Goal: Task Accomplishment & Management: Use online tool/utility

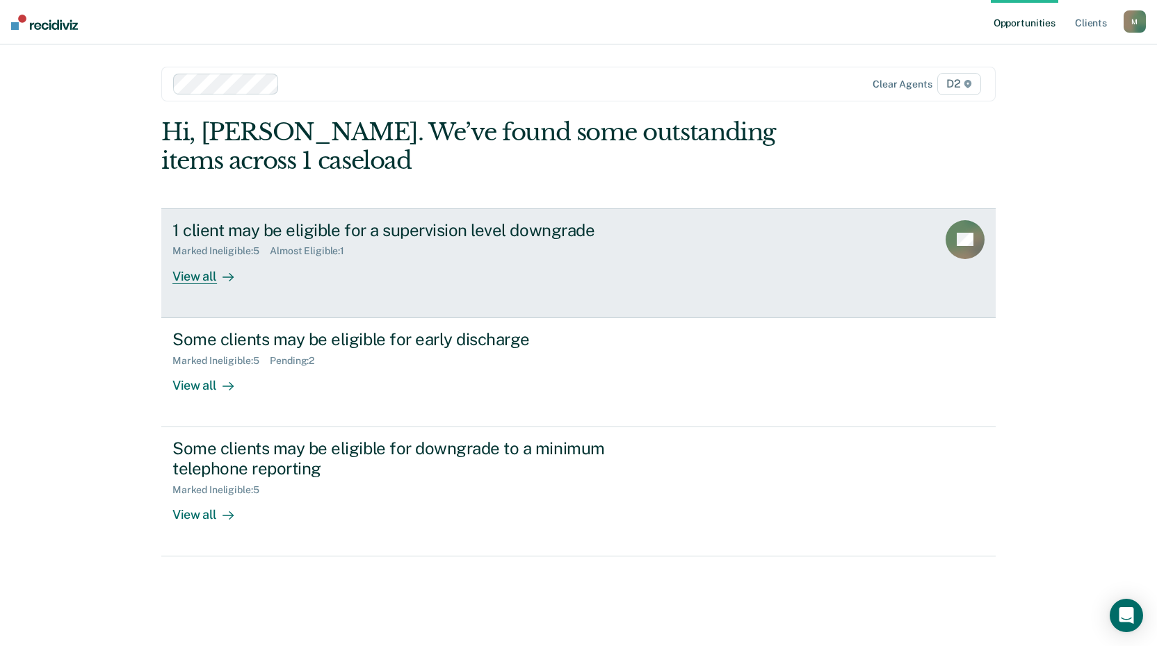
click at [193, 281] on div "View all" at bounding box center [211, 270] width 78 height 27
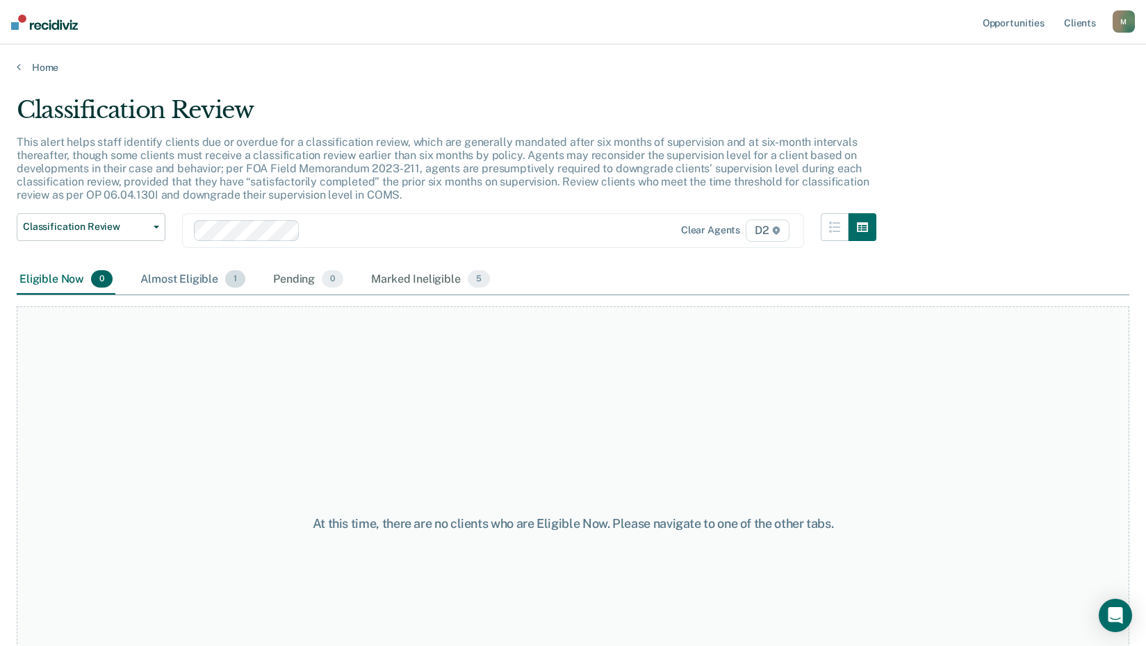
click at [179, 282] on div "Almost Eligible 1" at bounding box center [193, 280] width 111 height 31
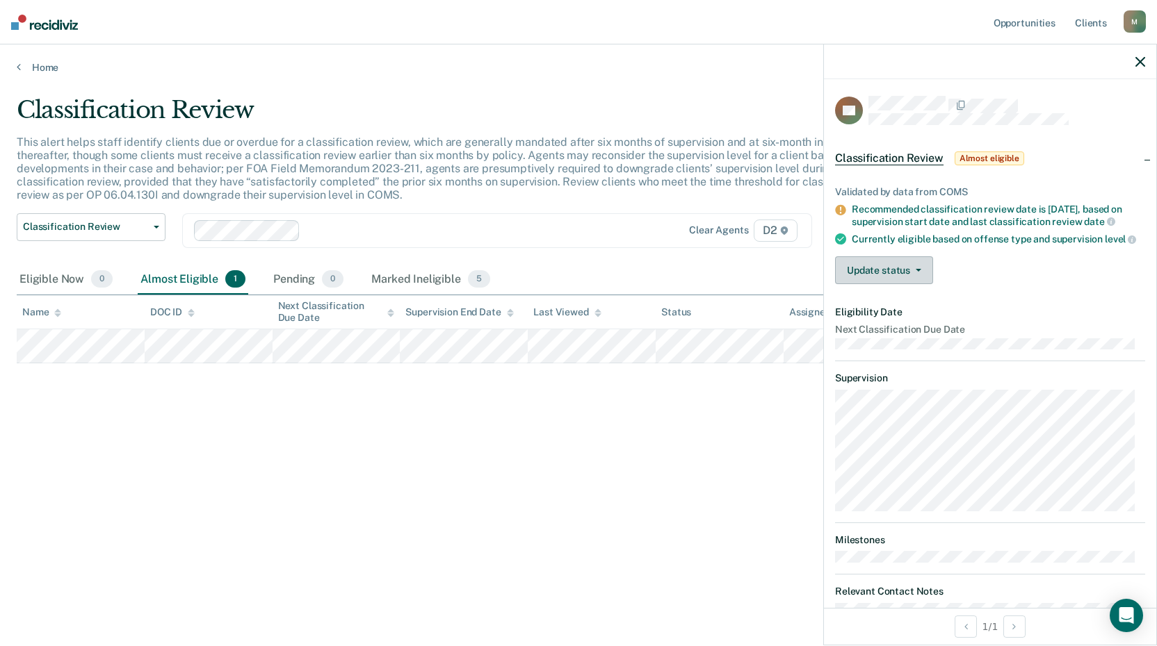
click at [912, 277] on button "Update status" at bounding box center [884, 270] width 98 height 28
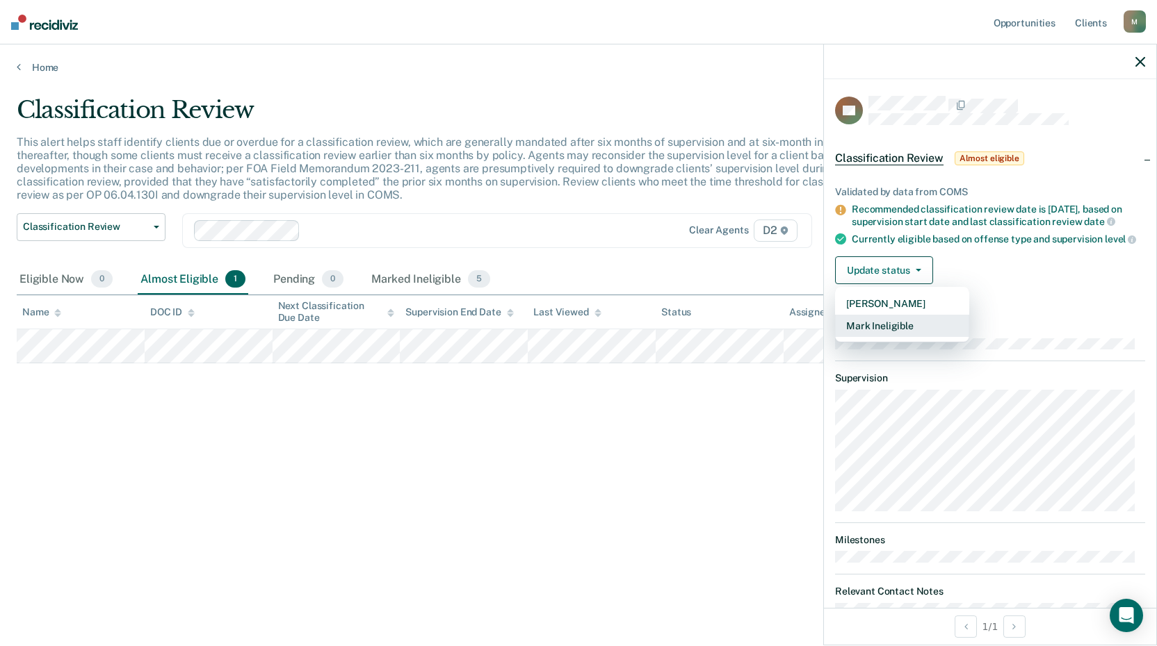
click at [913, 331] on button "Mark Ineligible" at bounding box center [902, 326] width 134 height 22
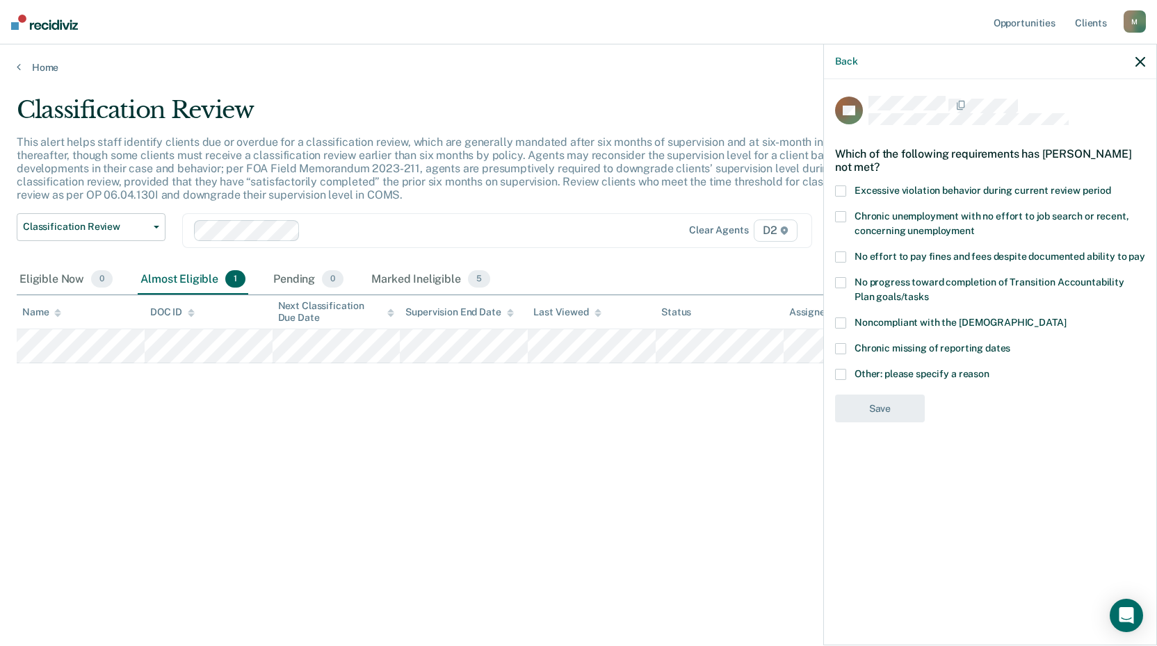
click at [839, 372] on span at bounding box center [840, 374] width 11 height 11
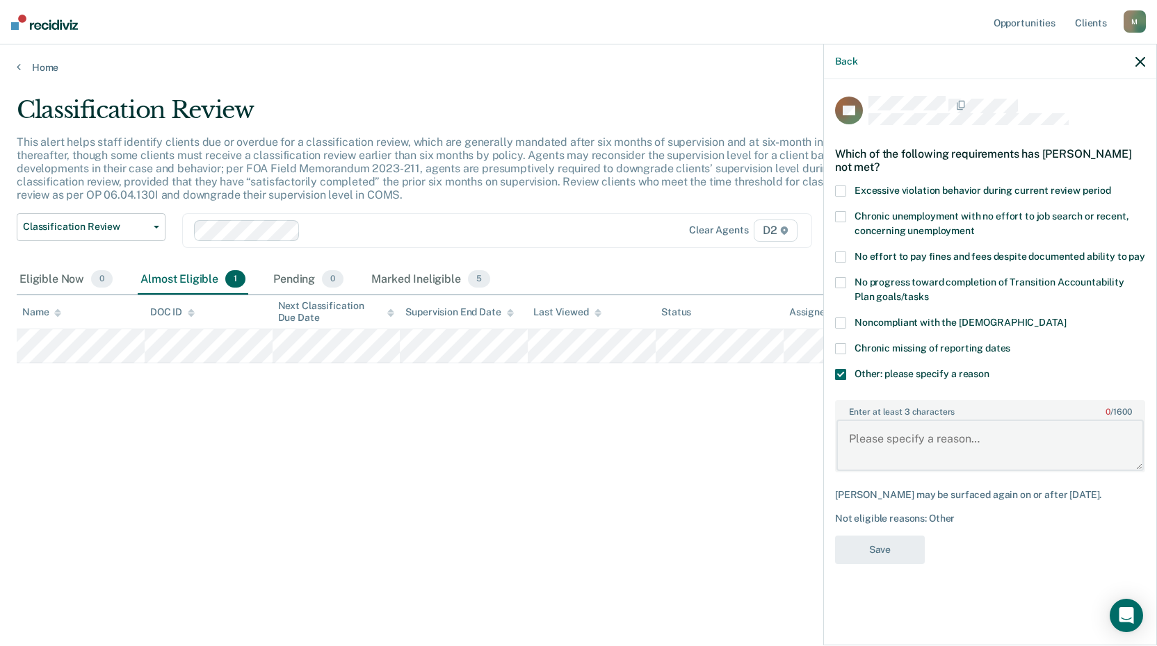
click at [899, 443] on textarea "Enter at least 3 characters 0 / 1600" at bounding box center [989, 445] width 307 height 51
type textarea "ICOTS offender - not eligible per policy"
click at [865, 542] on button "Save" at bounding box center [880, 550] width 90 height 28
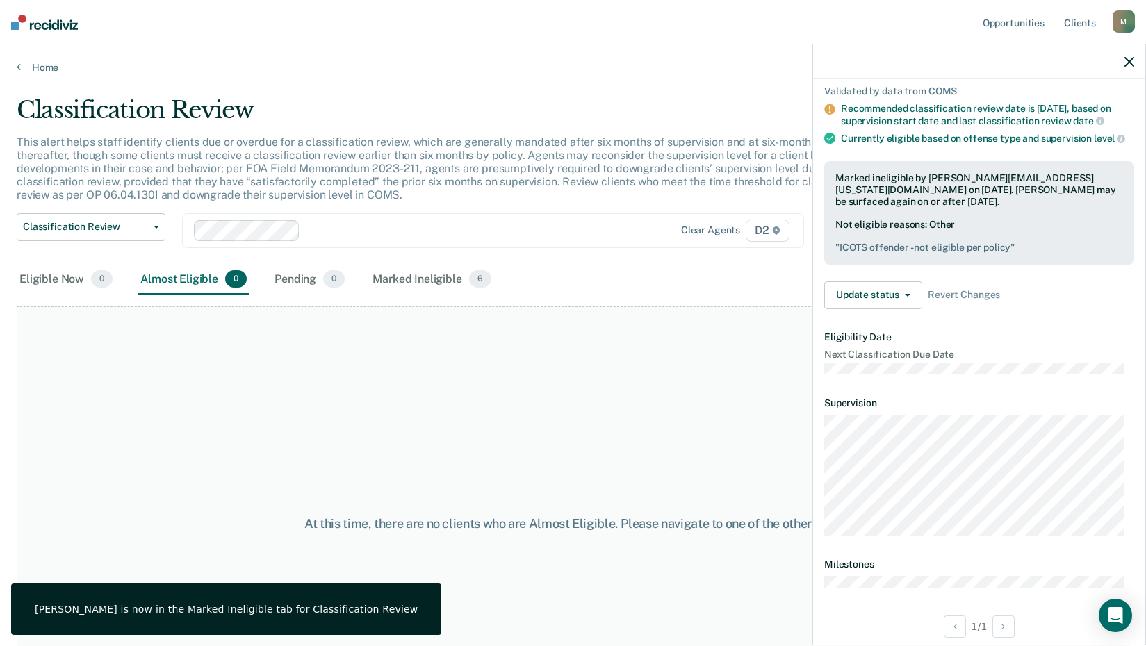
scroll to position [170, 0]
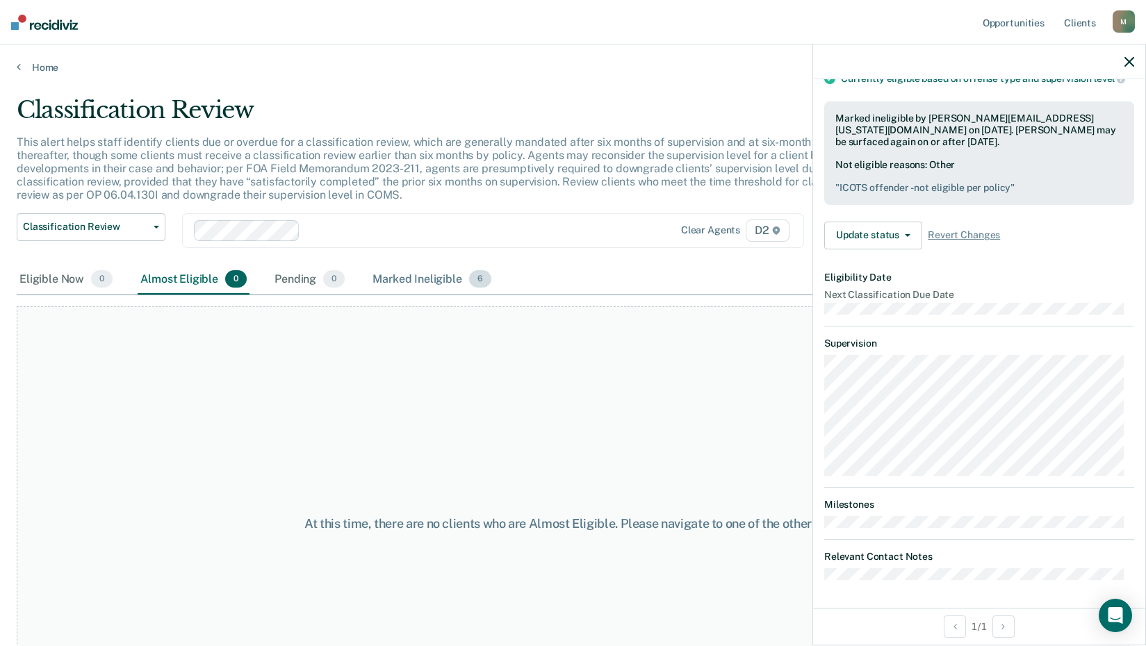
click at [411, 280] on div "Marked Ineligible 6" at bounding box center [432, 280] width 124 height 31
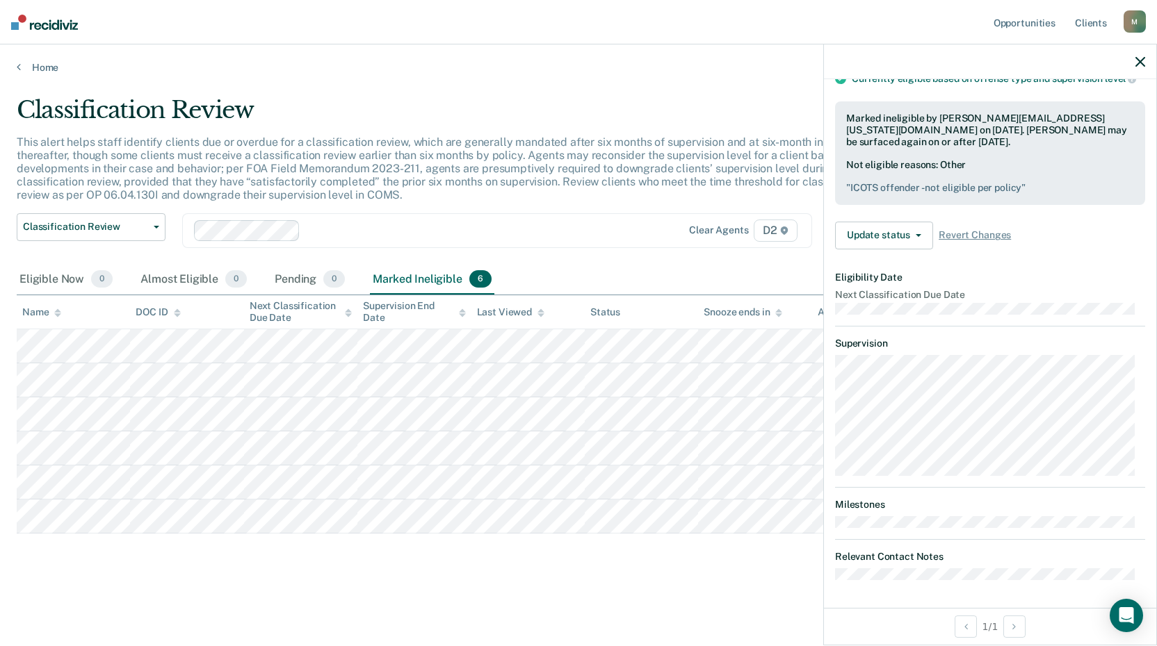
click at [1138, 60] on icon "button" at bounding box center [1140, 62] width 10 height 10
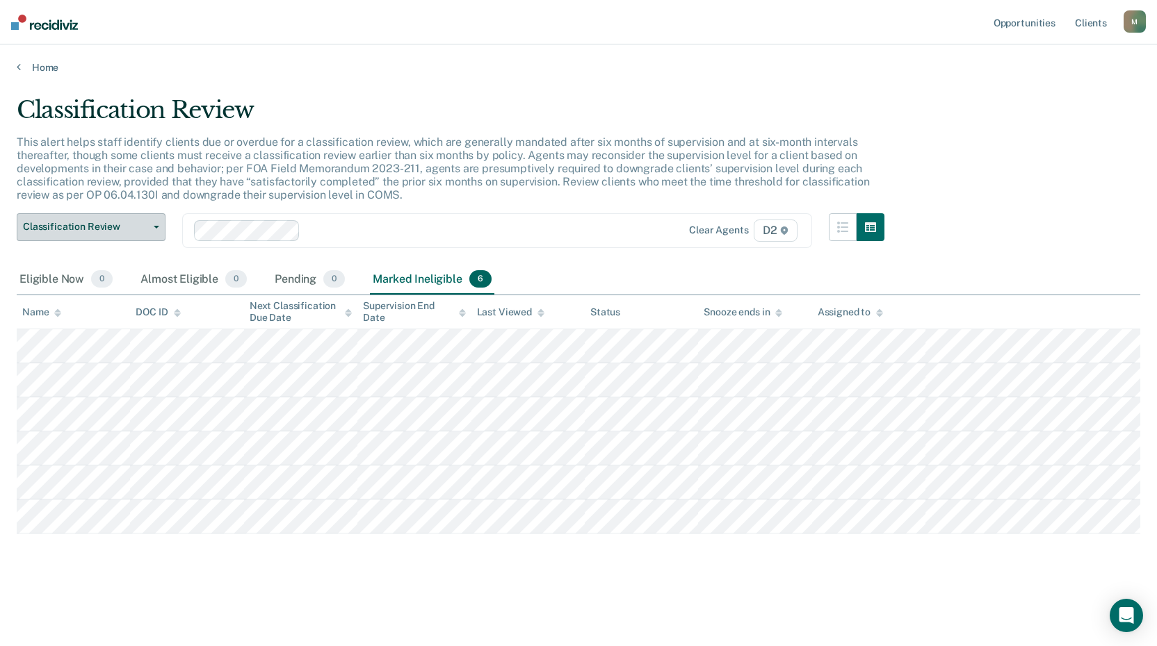
click at [92, 235] on button "Classification Review" at bounding box center [91, 227] width 149 height 28
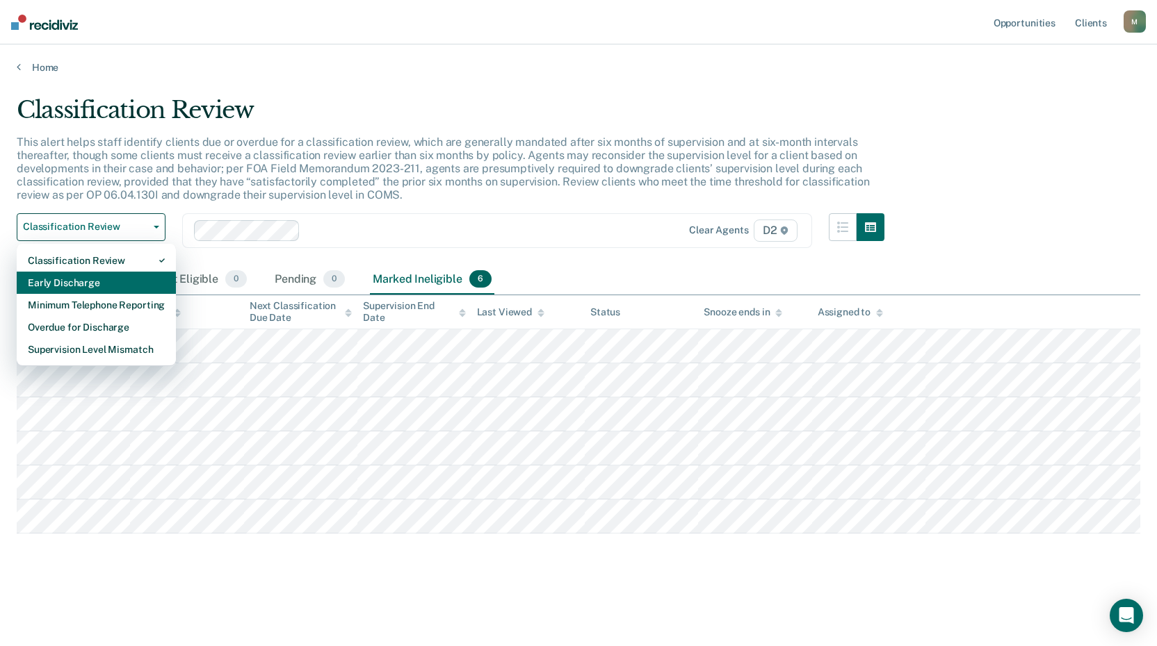
click at [88, 280] on div "Early Discharge" at bounding box center [96, 283] width 137 height 22
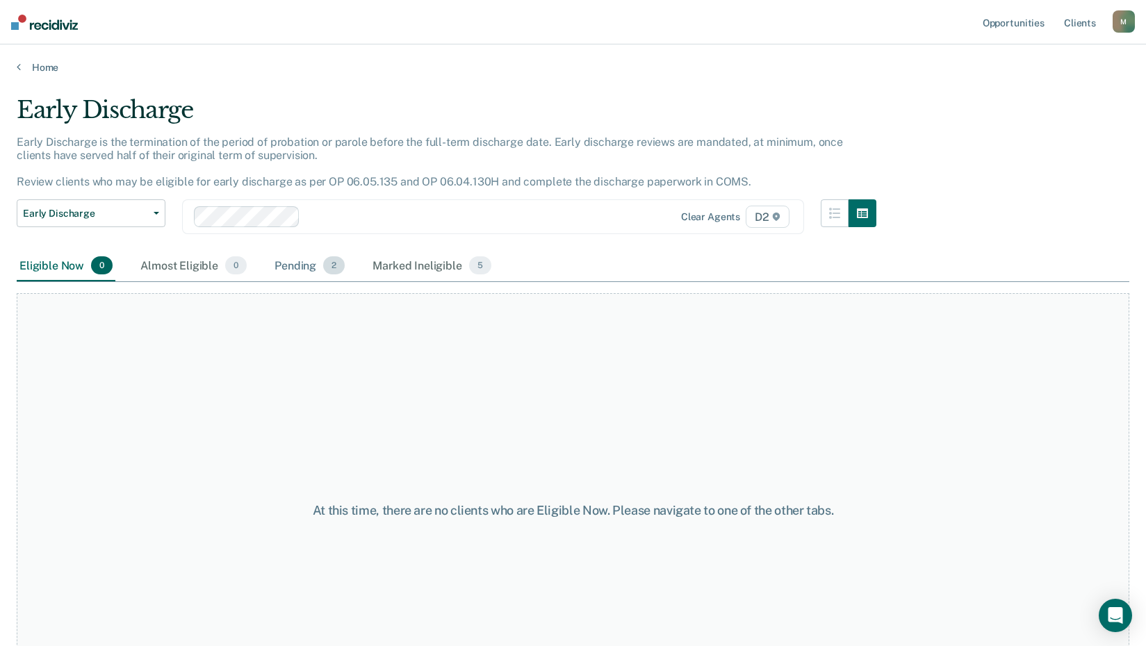
click at [283, 268] on div "Pending 2" at bounding box center [310, 266] width 76 height 31
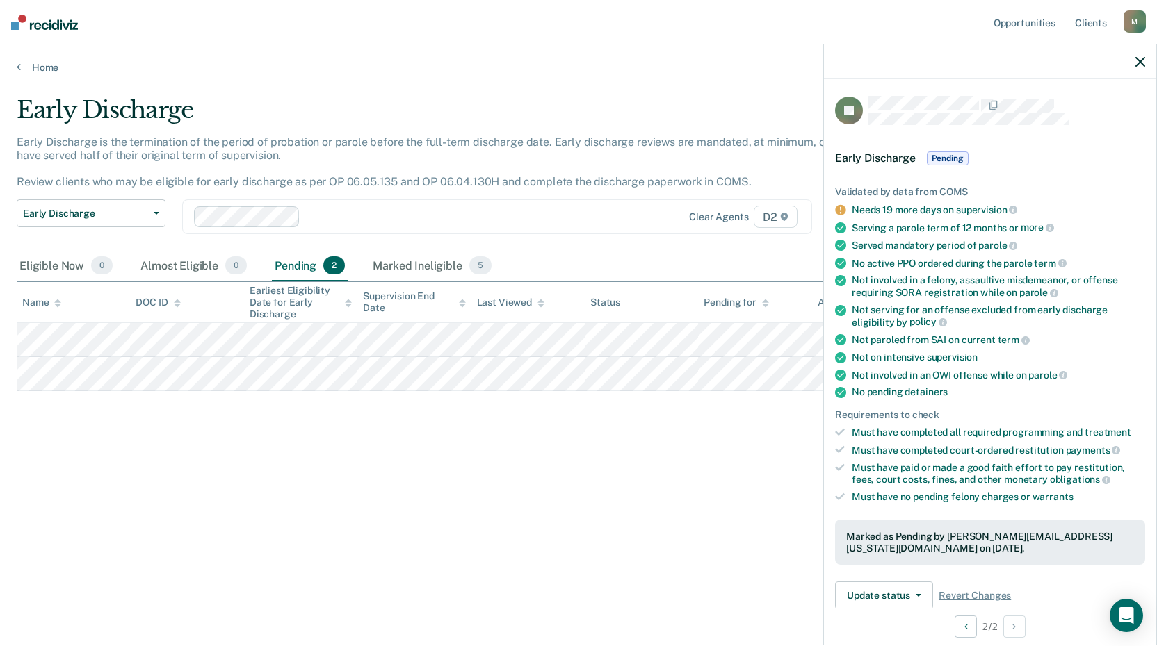
click at [603, 451] on div "Early Discharge Early Discharge is the termination of the period of probation o…" at bounding box center [578, 319] width 1123 height 446
click at [137, 208] on span "Early Discharge" at bounding box center [85, 214] width 125 height 12
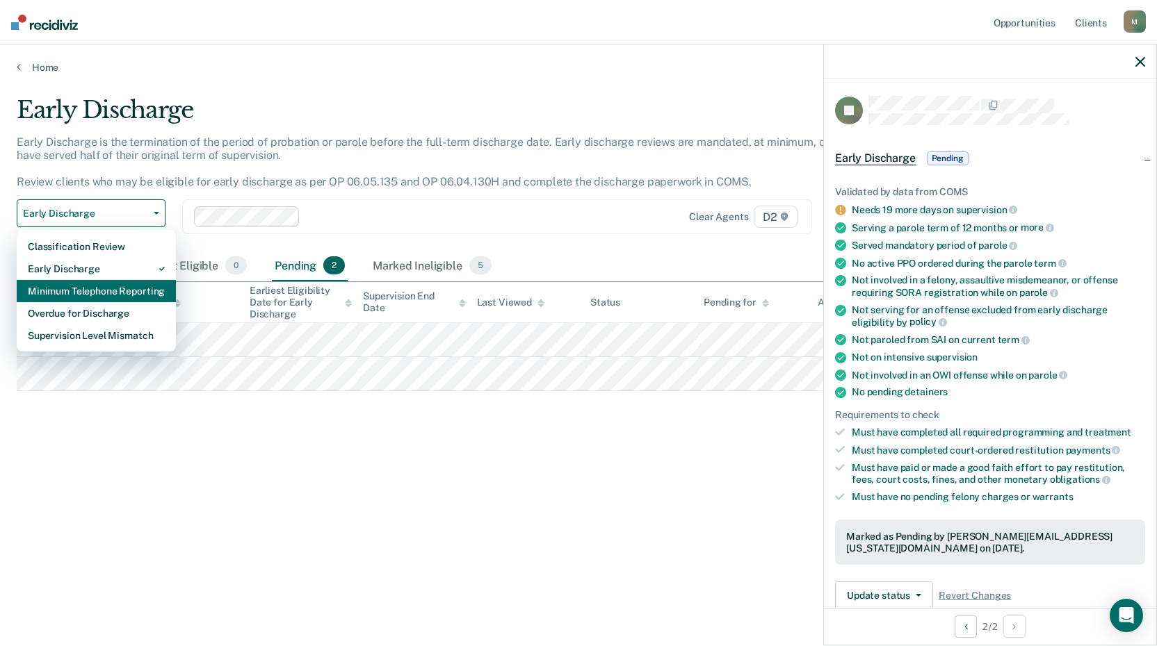
click at [122, 284] on div "Minimum Telephone Reporting" at bounding box center [96, 291] width 137 height 22
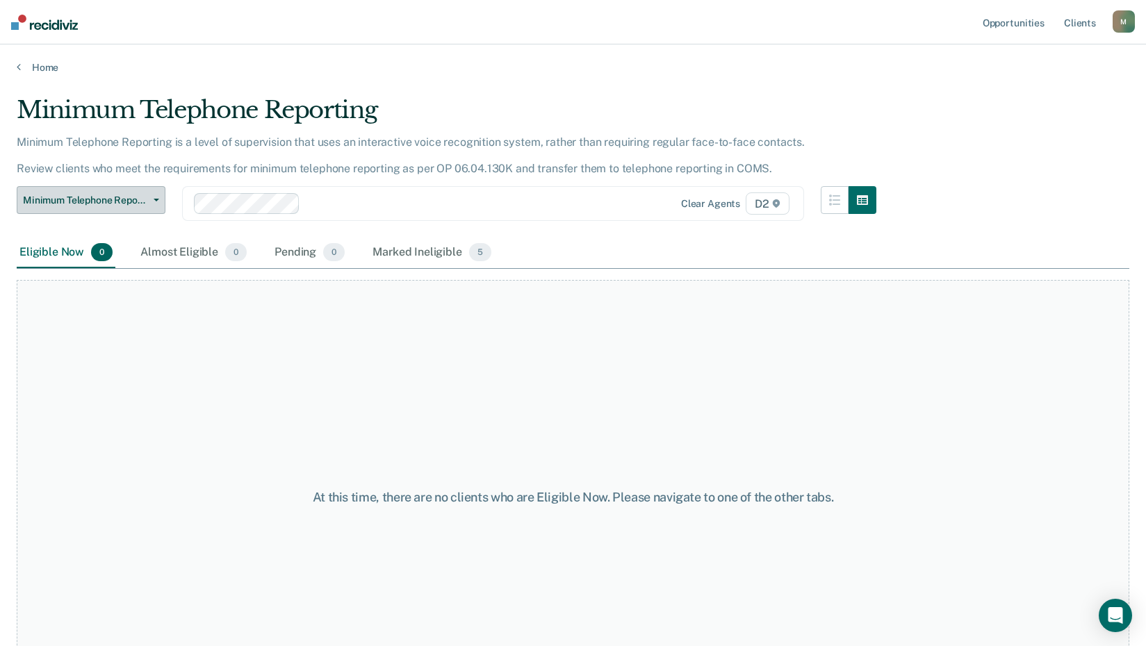
click at [120, 197] on span "Minimum Telephone Reporting" at bounding box center [85, 201] width 125 height 12
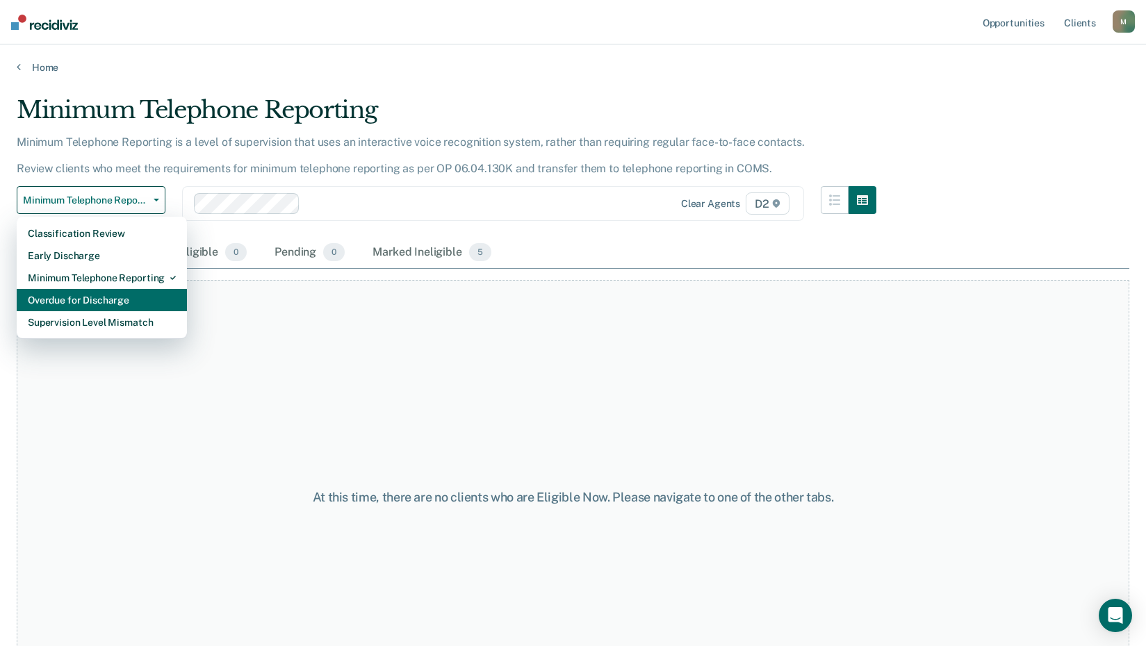
click at [134, 305] on div "Overdue for Discharge" at bounding box center [102, 300] width 148 height 22
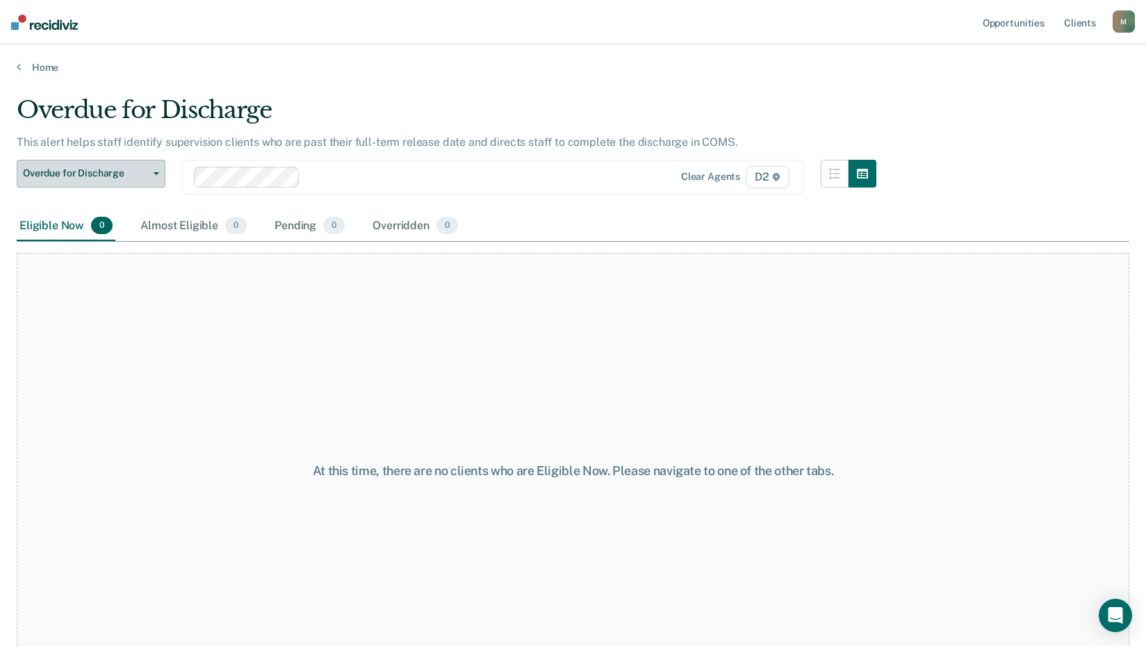
click at [102, 168] on span "Overdue for Discharge" at bounding box center [85, 173] width 125 height 12
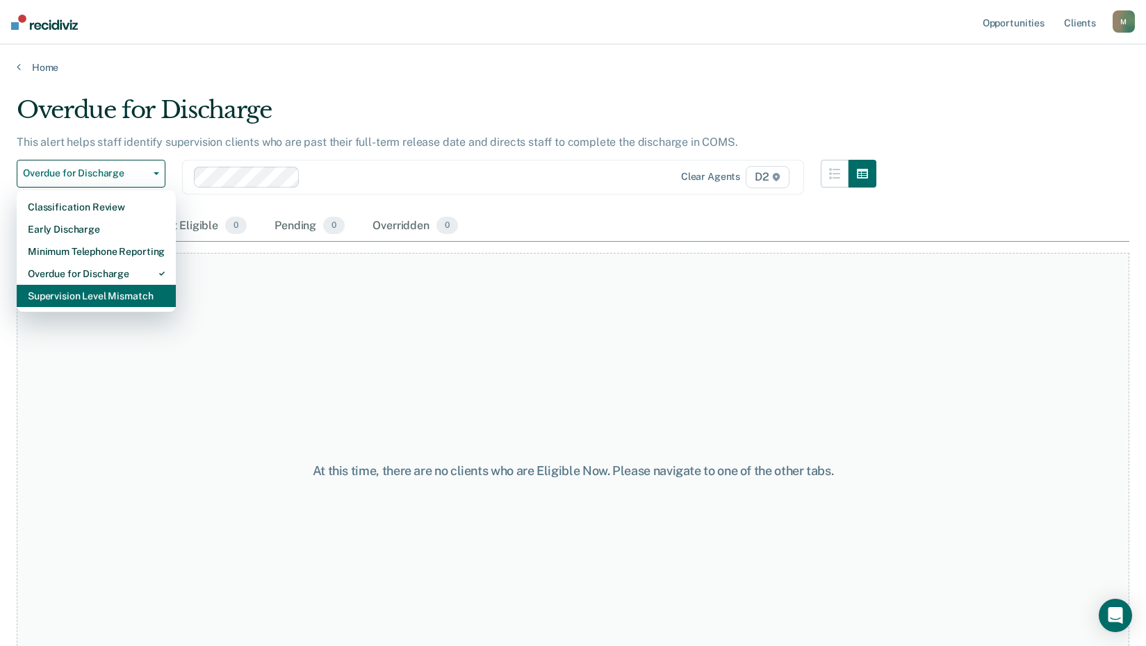
click at [117, 297] on div "Supervision Level Mismatch" at bounding box center [96, 296] width 137 height 22
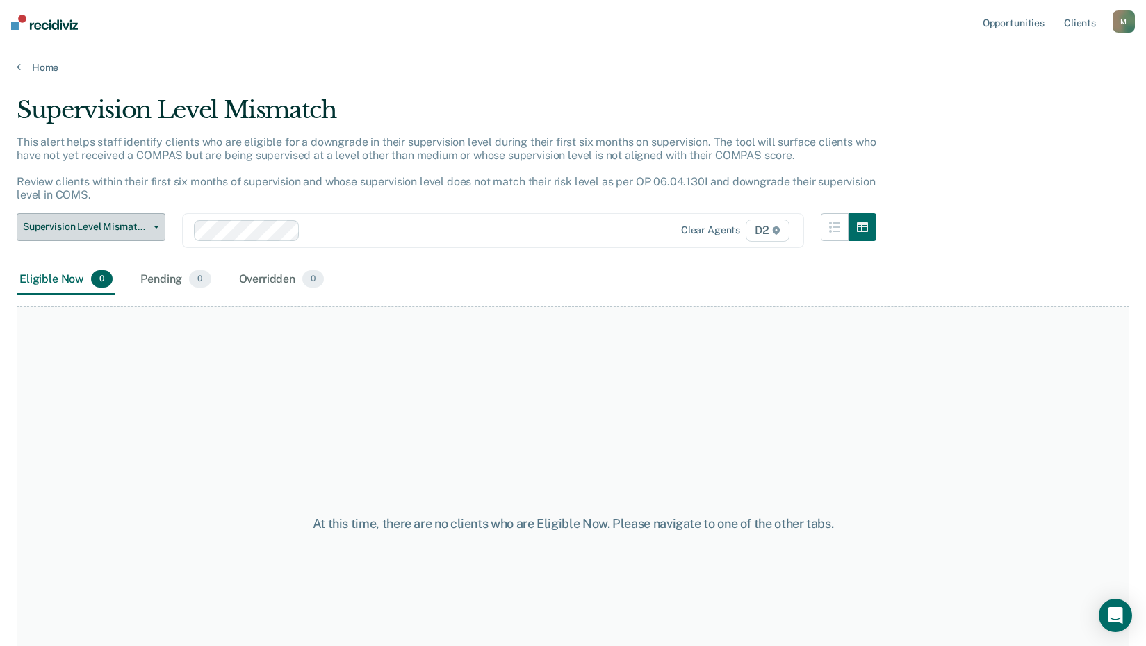
click at [92, 216] on button "Supervision Level Mismatch" at bounding box center [91, 227] width 149 height 28
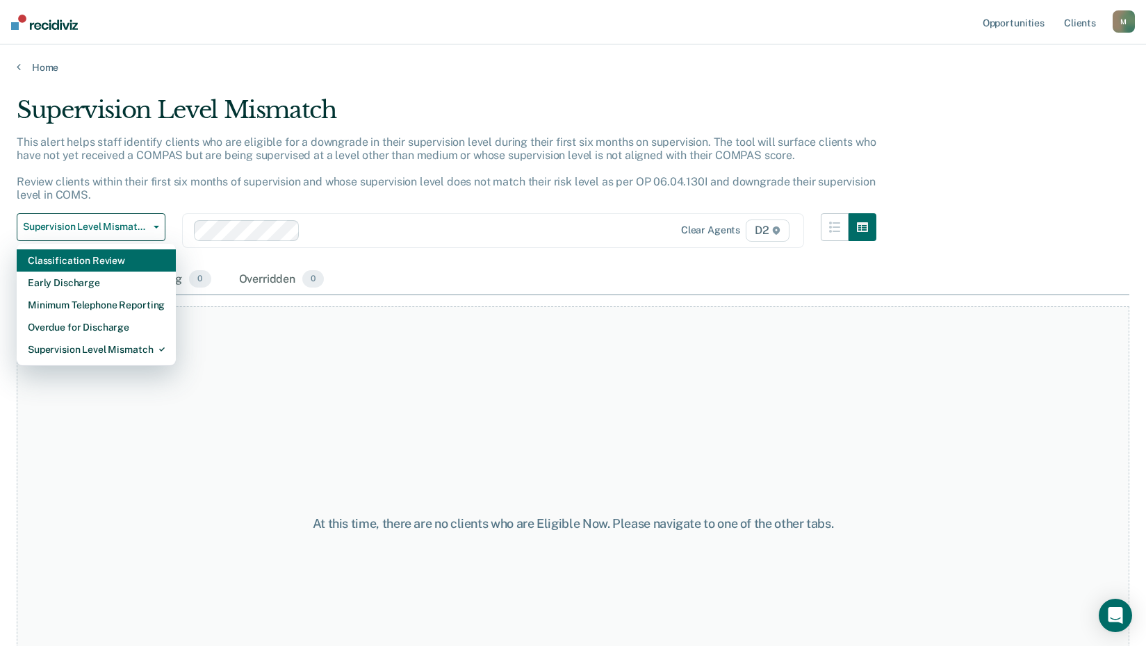
click at [103, 252] on div "Classification Review" at bounding box center [96, 261] width 137 height 22
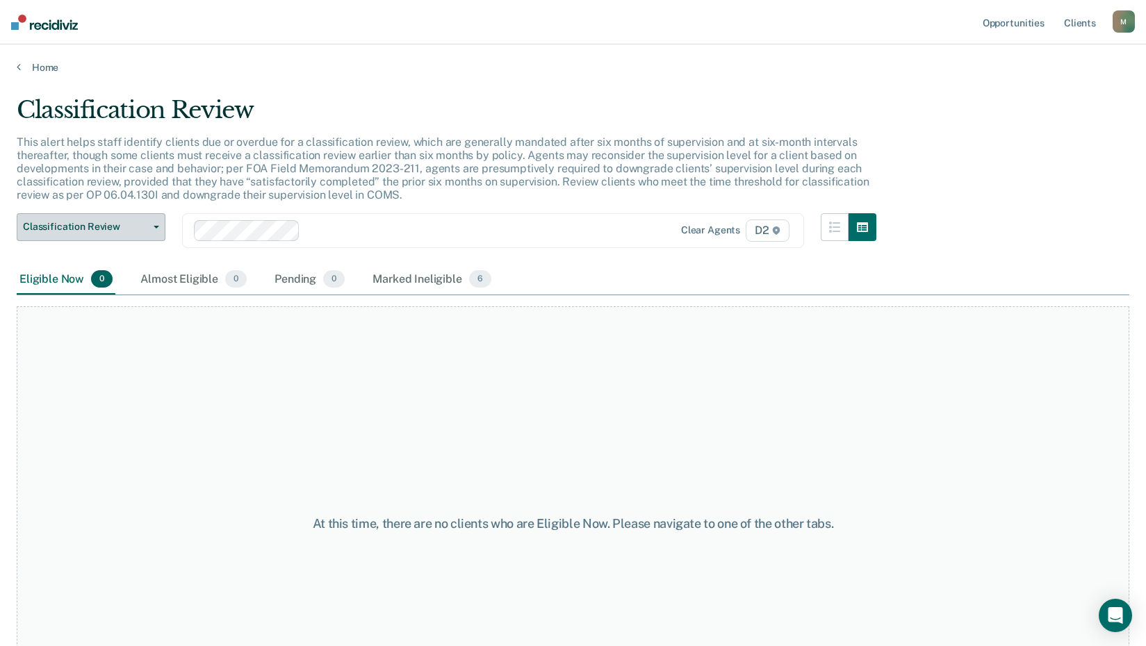
click at [134, 229] on span "Classification Review" at bounding box center [85, 227] width 125 height 12
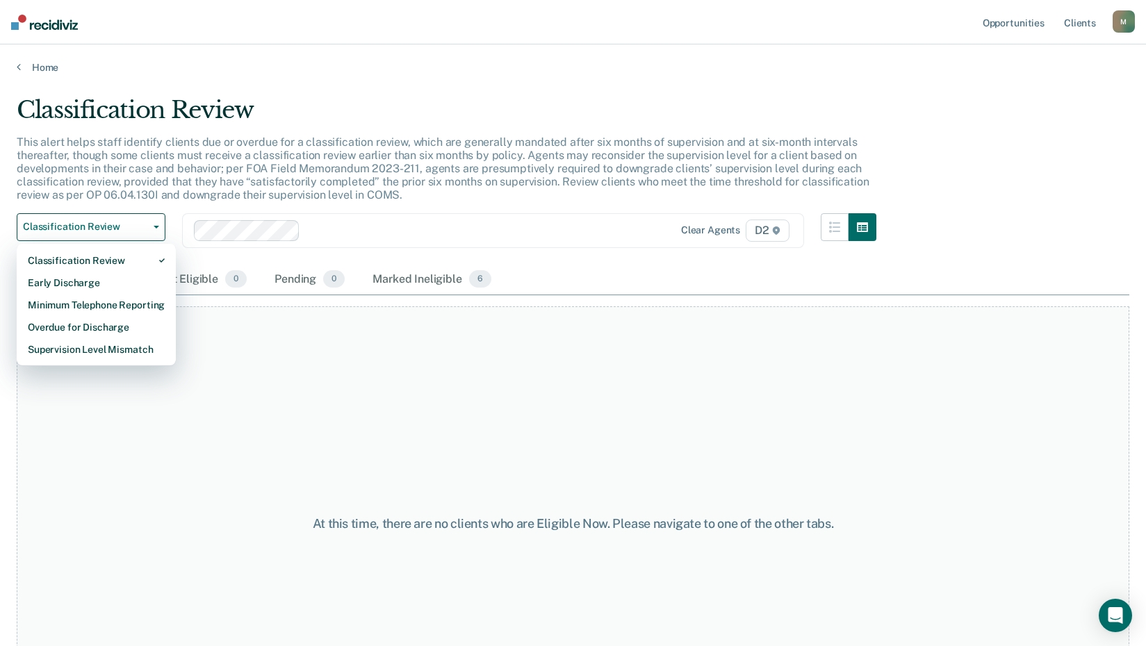
click at [195, 355] on div "At this time, there are no clients who are Eligible Now. Please navigate to one…" at bounding box center [573, 524] width 1113 height 435
